Goal: Check status: Check status

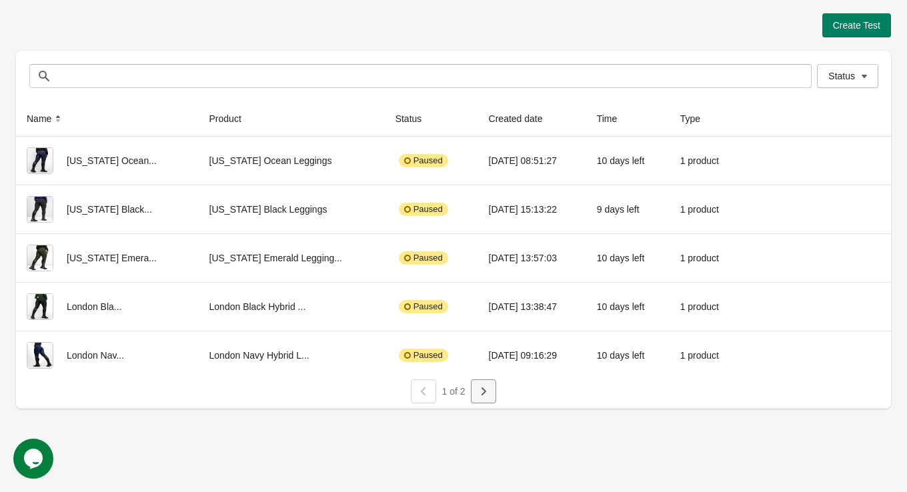
click at [477, 391] on icon "button" at bounding box center [483, 391] width 13 height 13
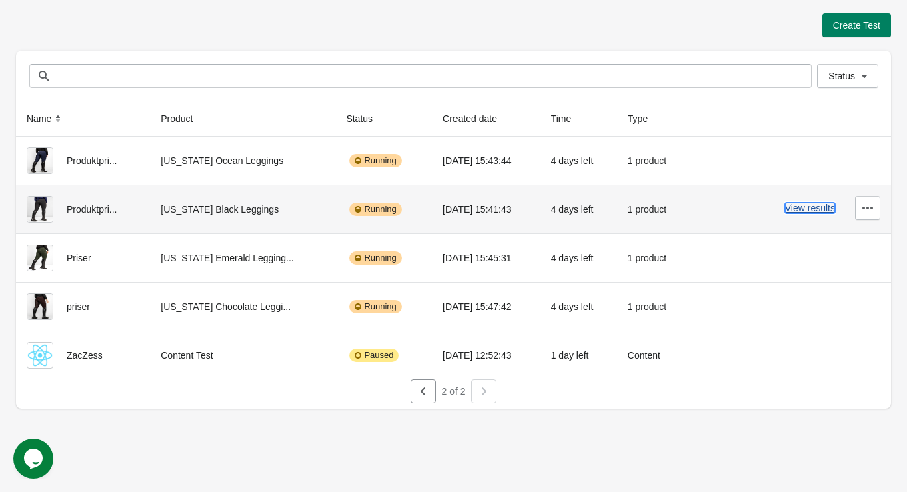
click at [806, 211] on button "View results" at bounding box center [810, 208] width 50 height 11
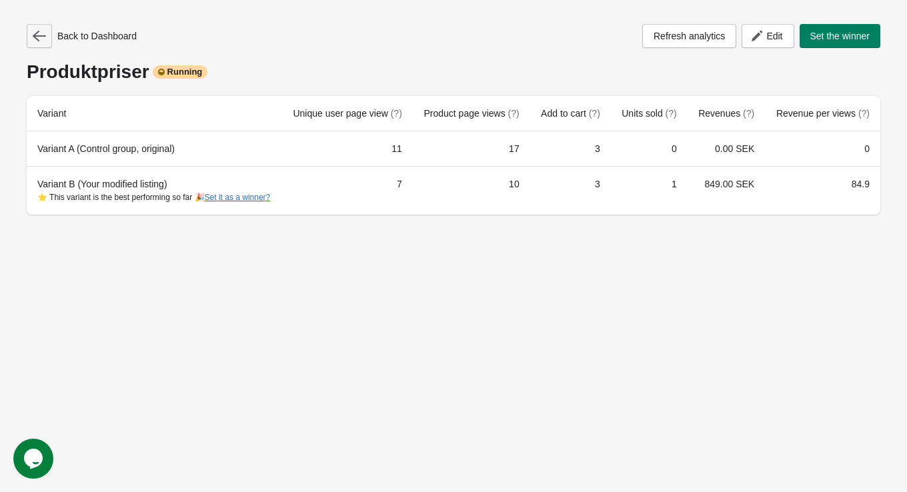
click at [38, 37] on icon "button" at bounding box center [39, 35] width 13 height 13
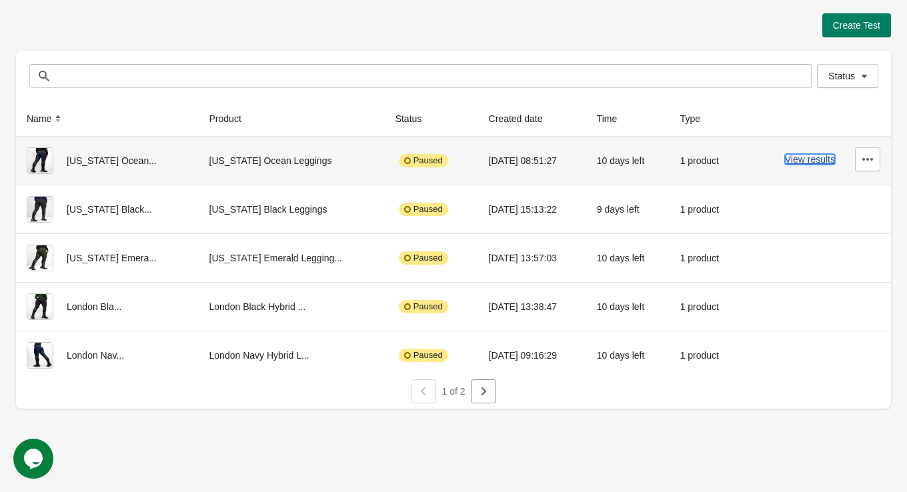
click at [805, 157] on button "View results" at bounding box center [810, 159] width 50 height 11
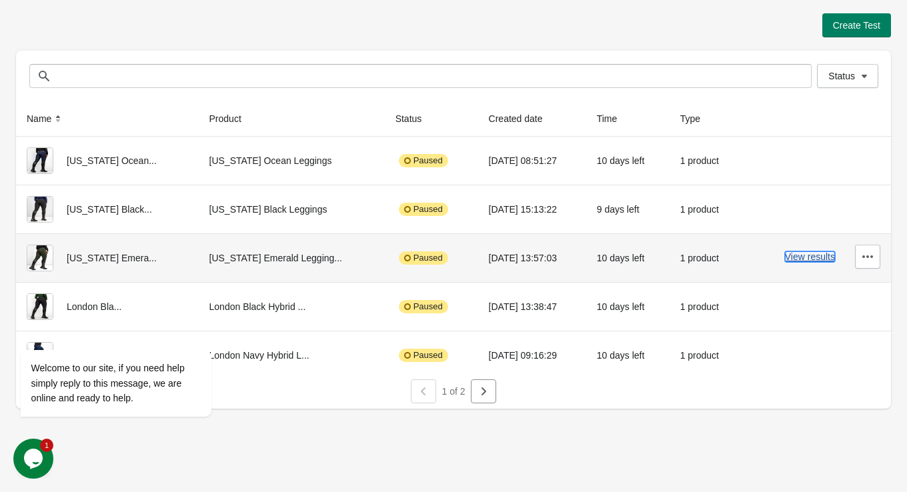
click at [801, 256] on button "View results" at bounding box center [810, 257] width 50 height 11
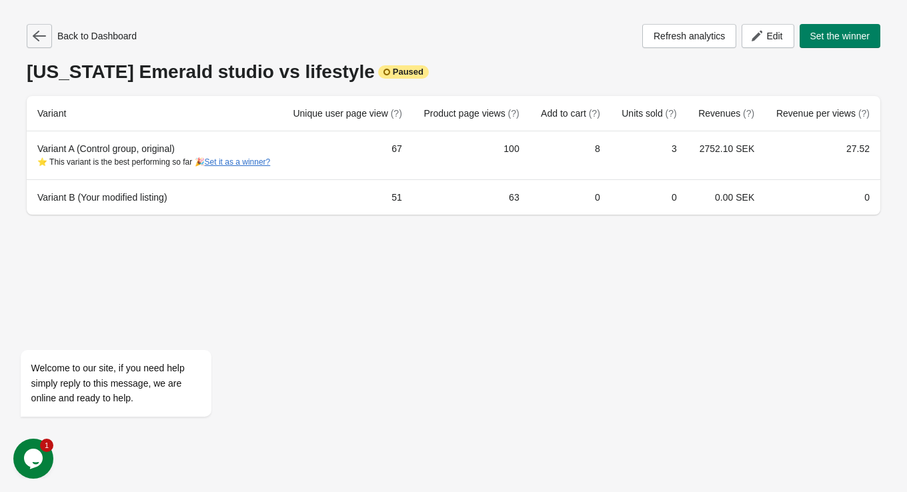
click at [44, 37] on icon "button" at bounding box center [39, 35] width 13 height 13
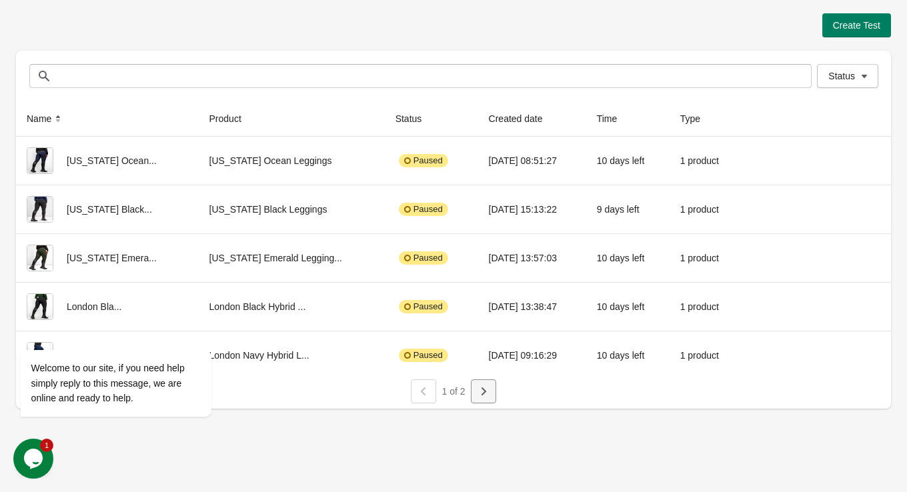
click at [482, 396] on icon "button" at bounding box center [483, 391] width 13 height 13
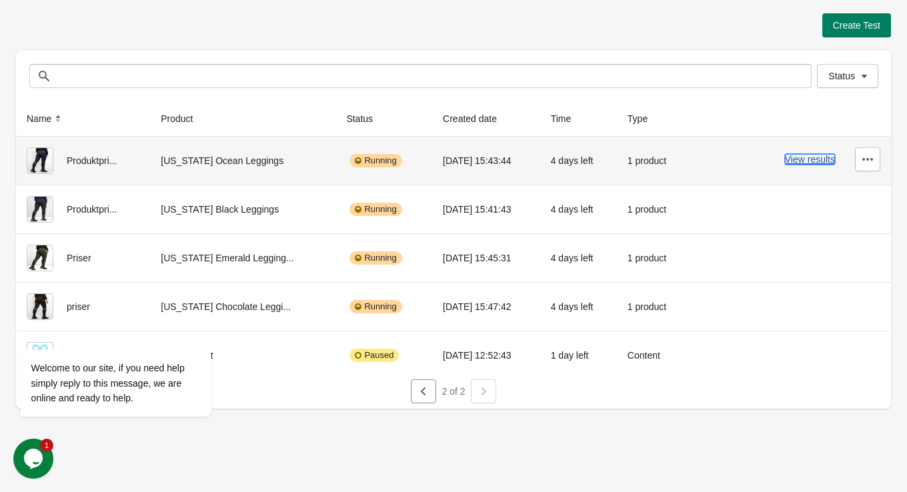
click at [804, 160] on button "View results" at bounding box center [810, 159] width 50 height 11
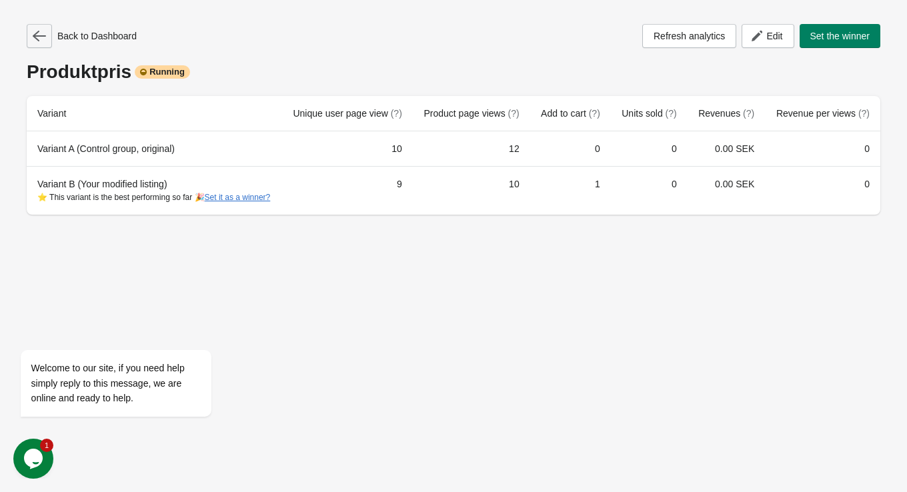
click at [35, 33] on icon "button" at bounding box center [39, 36] width 13 height 11
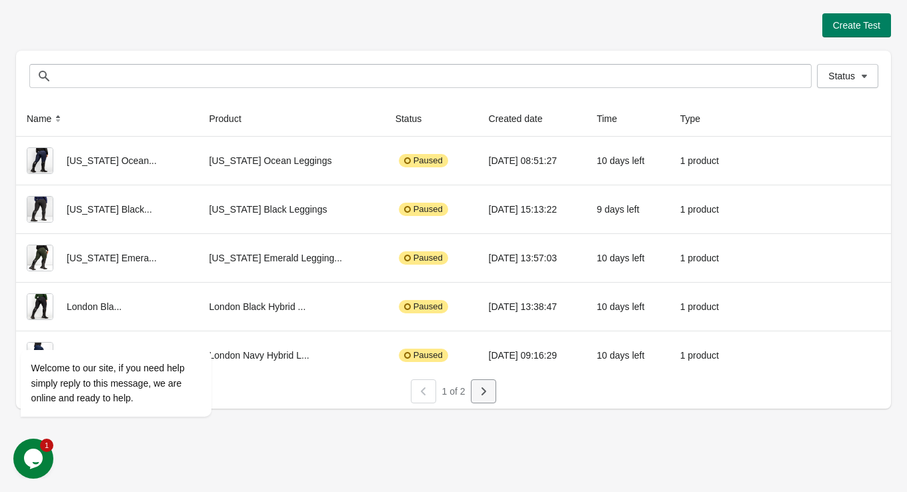
click at [479, 390] on icon "button" at bounding box center [483, 391] width 13 height 13
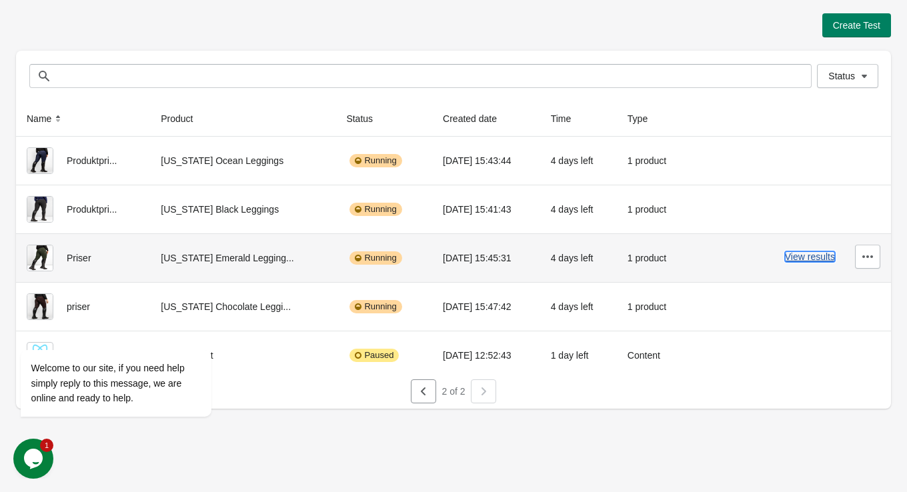
click at [806, 254] on button "View results" at bounding box center [810, 257] width 50 height 11
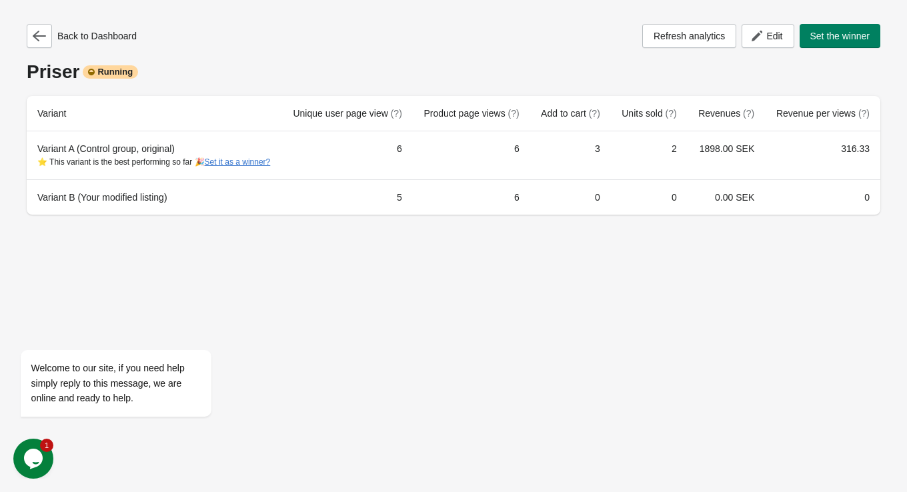
click at [35, 49] on div "Back to Dashboard Refresh analytics Edit Set the winner Priser Running Variant …" at bounding box center [454, 119] width 854 height 191
click at [35, 40] on icon "button" at bounding box center [39, 35] width 13 height 13
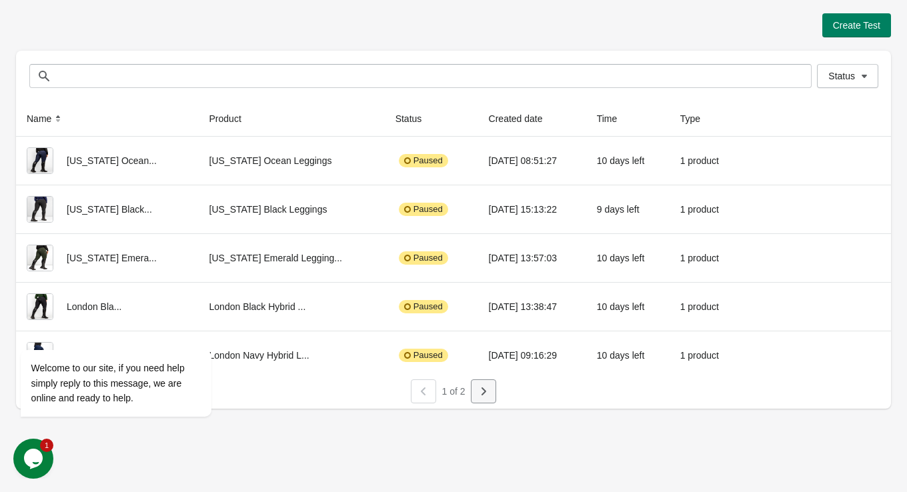
click at [484, 389] on icon "button" at bounding box center [484, 392] width 5 height 8
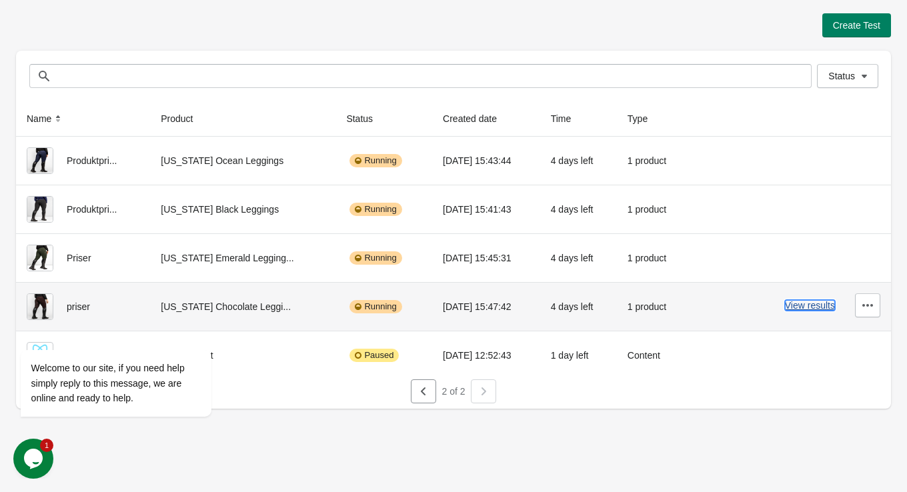
click at [813, 305] on button "View results" at bounding box center [810, 305] width 50 height 11
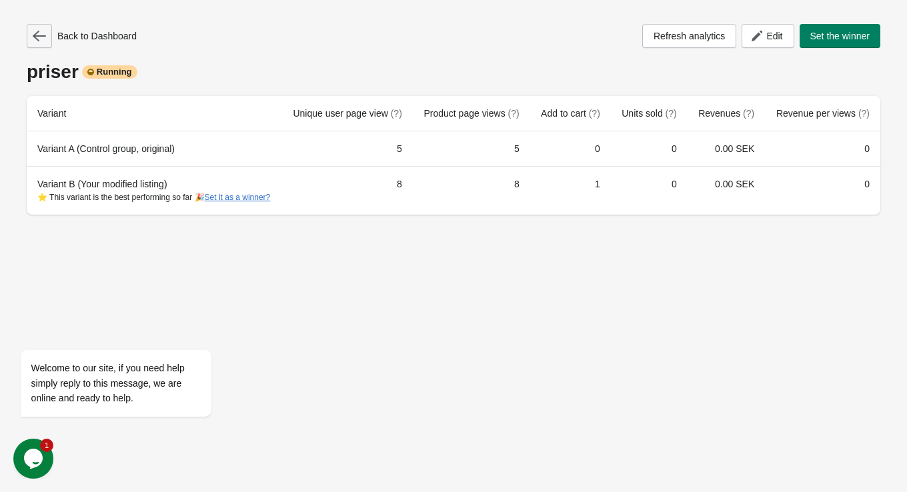
click at [37, 37] on icon "button" at bounding box center [39, 35] width 13 height 13
